Goal: Task Accomplishment & Management: Use online tool/utility

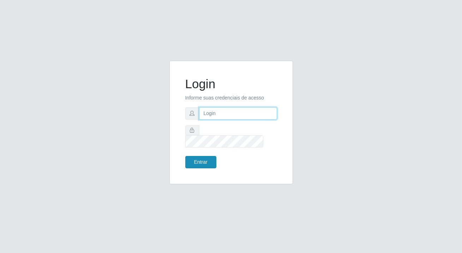
type input "[PERSON_NAME][EMAIL_ADDRESS][DOMAIN_NAME]"
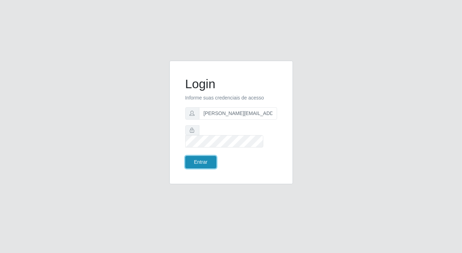
click at [211, 156] on button "Entrar" at bounding box center [200, 162] width 31 height 12
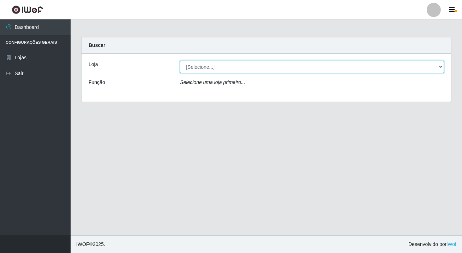
click at [228, 69] on select "[Selecione...] Rede Potiguar 2 - Macaíba" at bounding box center [312, 67] width 264 height 12
select select "101"
click at [180, 61] on select "[Selecione...] Rede Potiguar 2 - Macaíba" at bounding box center [312, 67] width 264 height 12
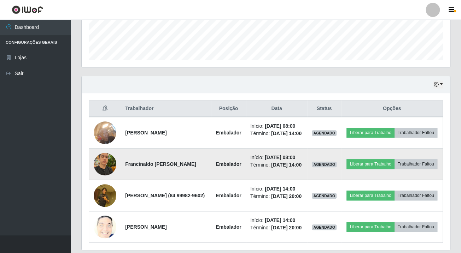
scroll to position [236, 0]
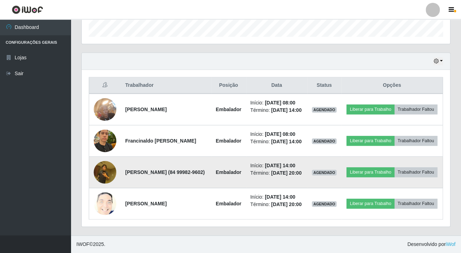
click at [99, 169] on img at bounding box center [105, 172] width 23 height 30
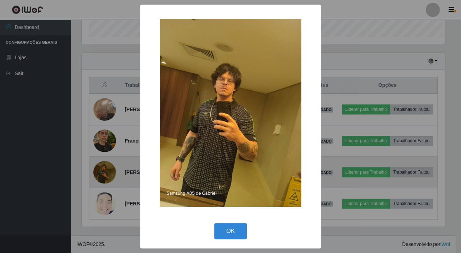
scroll to position [147, 364]
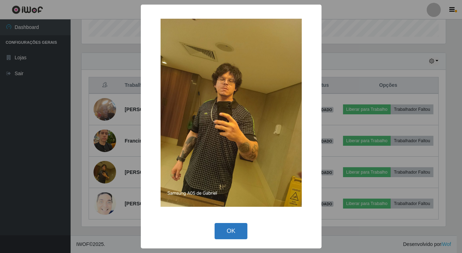
click at [222, 229] on button "OK" at bounding box center [231, 231] width 33 height 17
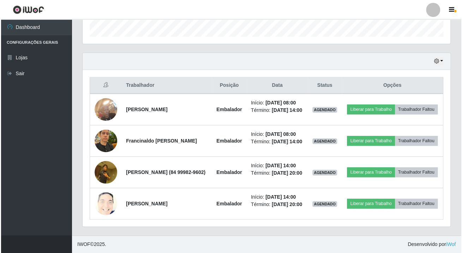
scroll to position [147, 368]
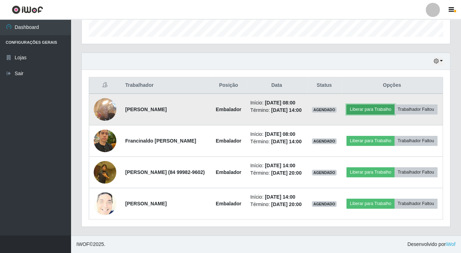
click at [394, 105] on button "Liberar para Trabalho" at bounding box center [370, 110] width 48 height 10
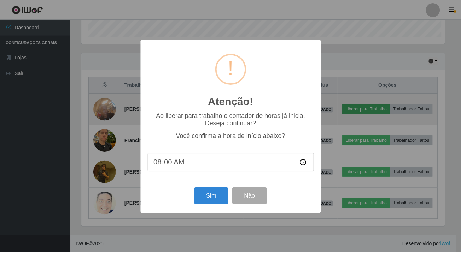
scroll to position [147, 364]
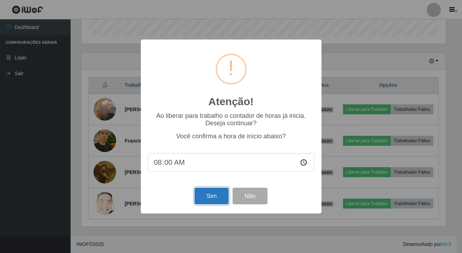
click at [208, 200] on button "Sim" at bounding box center [212, 196] width 34 height 17
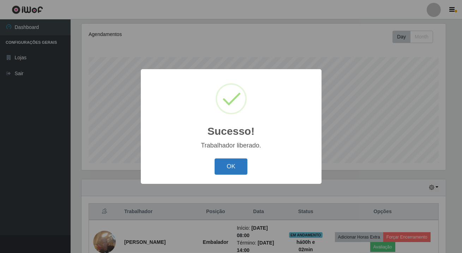
click at [224, 166] on button "OK" at bounding box center [231, 167] width 33 height 17
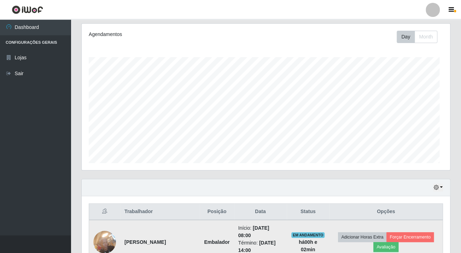
scroll to position [186, 0]
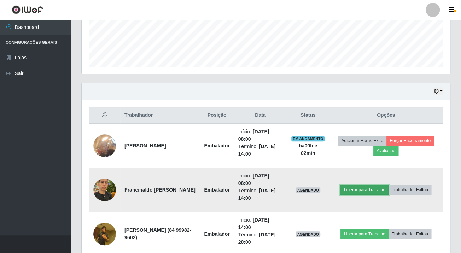
click at [359, 190] on button "Liberar para Trabalho" at bounding box center [364, 190] width 48 height 10
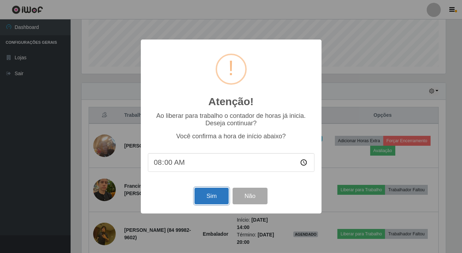
click at [206, 198] on button "Sim" at bounding box center [212, 196] width 34 height 17
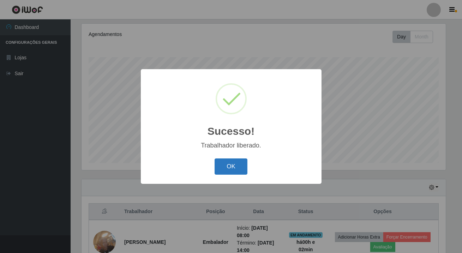
click at [232, 163] on button "OK" at bounding box center [231, 167] width 33 height 17
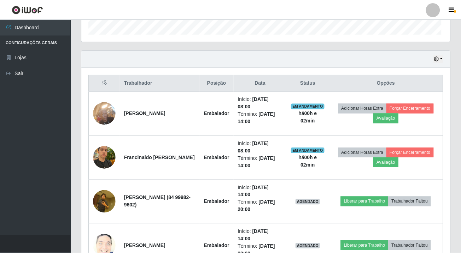
scroll to position [147, 368]
